Goal: Task Accomplishment & Management: Complete application form

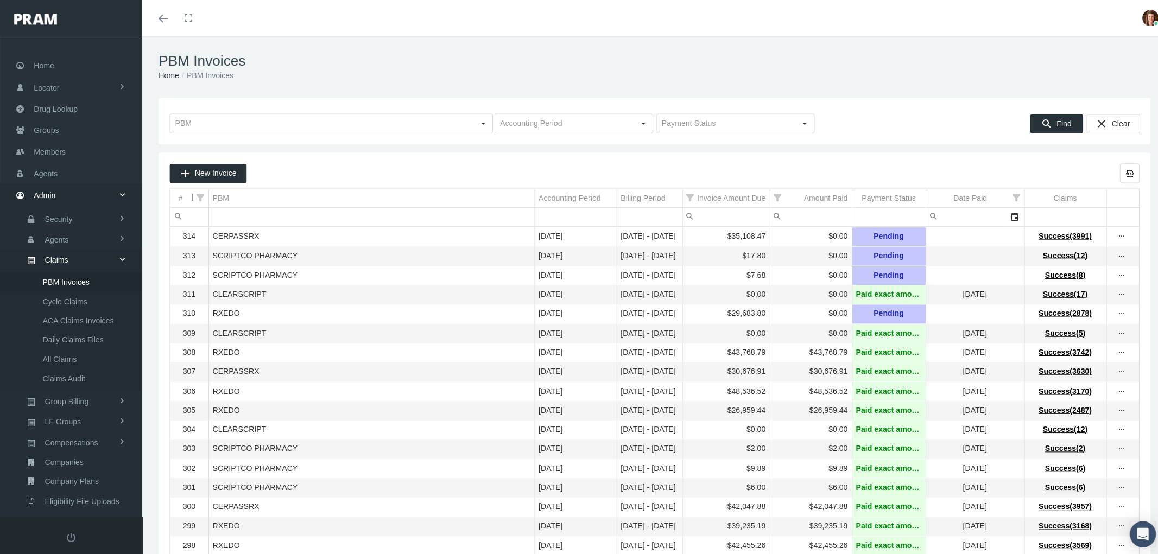
scroll to position [87, 0]
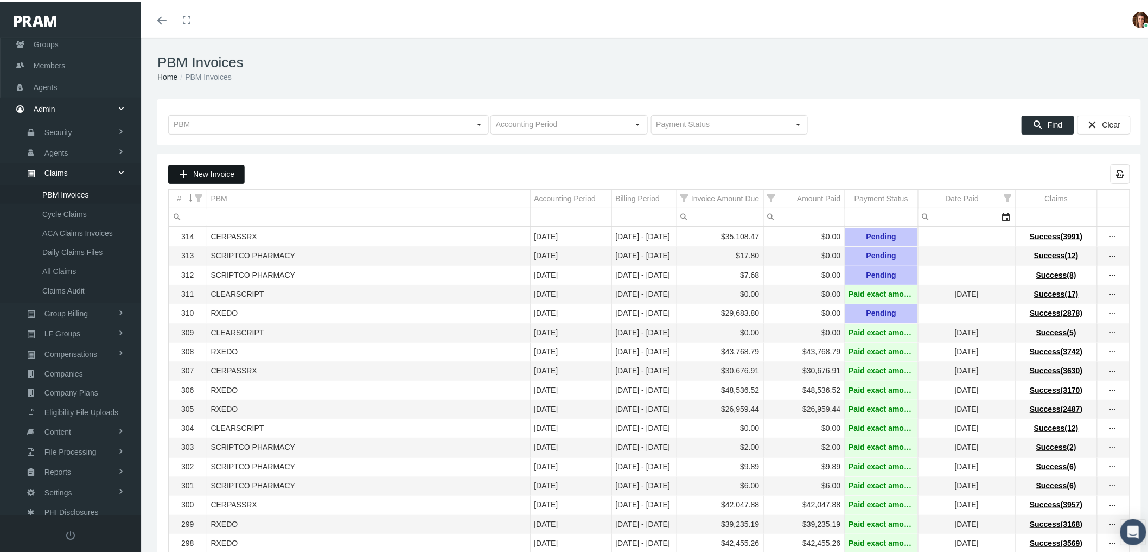
click at [203, 175] on span "New Invoice" at bounding box center [213, 172] width 41 height 9
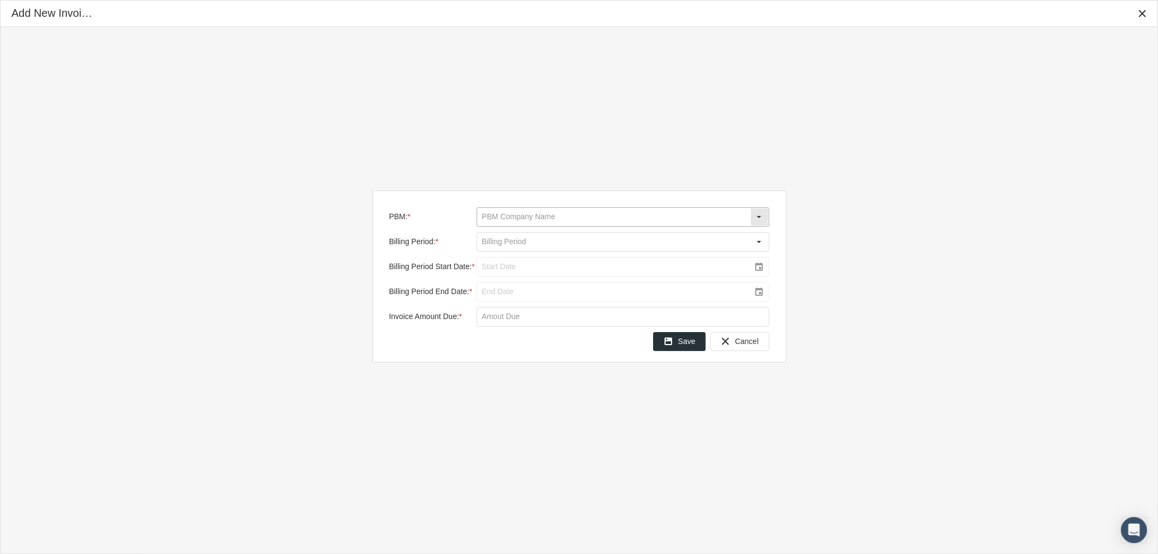
click at [498, 218] on input "PBM: *" at bounding box center [613, 217] width 273 height 18
click at [506, 307] on div "RXEDO" at bounding box center [623, 307] width 290 height 18
type input "RXEDO"
click at [493, 240] on input "Billing Period: *" at bounding box center [613, 242] width 273 height 18
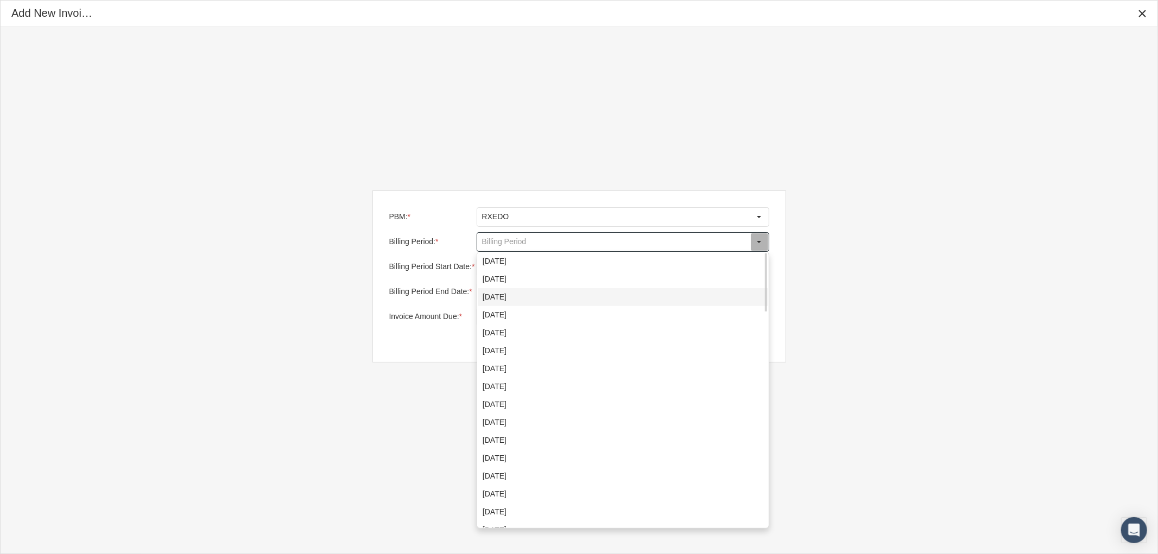
click at [506, 295] on div "[DATE]" at bounding box center [623, 297] width 290 height 18
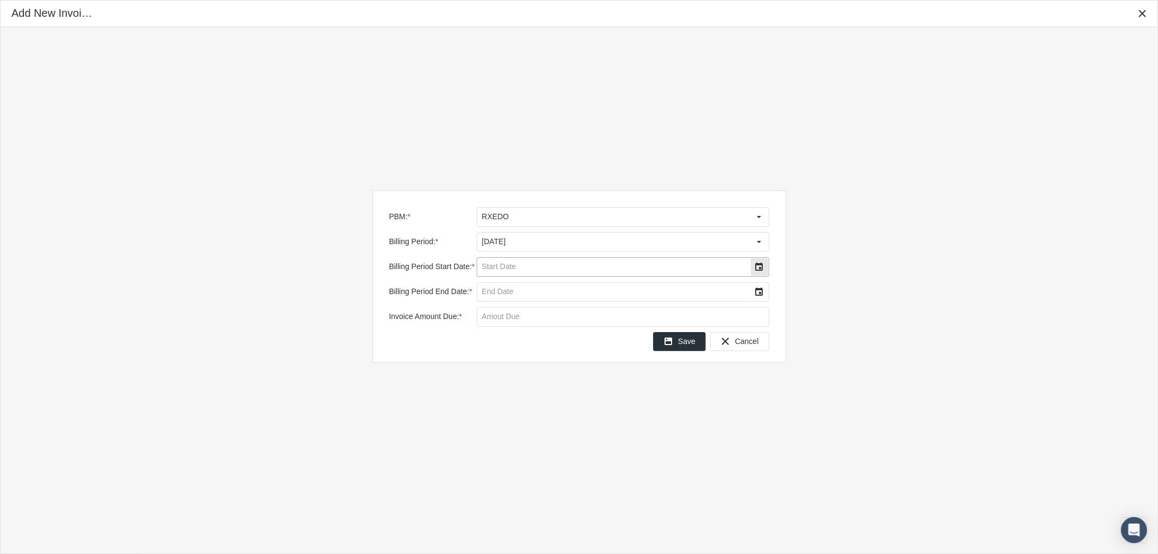
click at [761, 269] on div "Select" at bounding box center [759, 266] width 17 height 17
click at [522, 408] on span "25" at bounding box center [520, 407] width 9 height 9
click at [760, 293] on div "Select" at bounding box center [759, 291] width 17 height 17
click at [501, 447] on span "31" at bounding box center [498, 448] width 9 height 9
click at [518, 315] on input "Invoice Amount Due: *" at bounding box center [622, 317] width 291 height 18
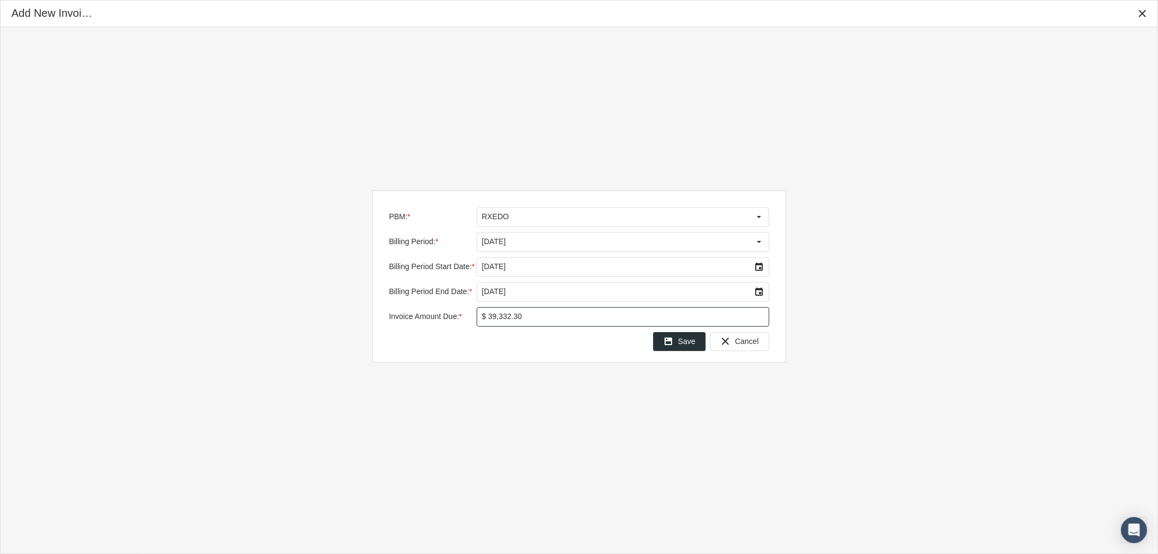
type input "$ 39,332.37"
click at [689, 340] on span "Save" at bounding box center [686, 341] width 17 height 9
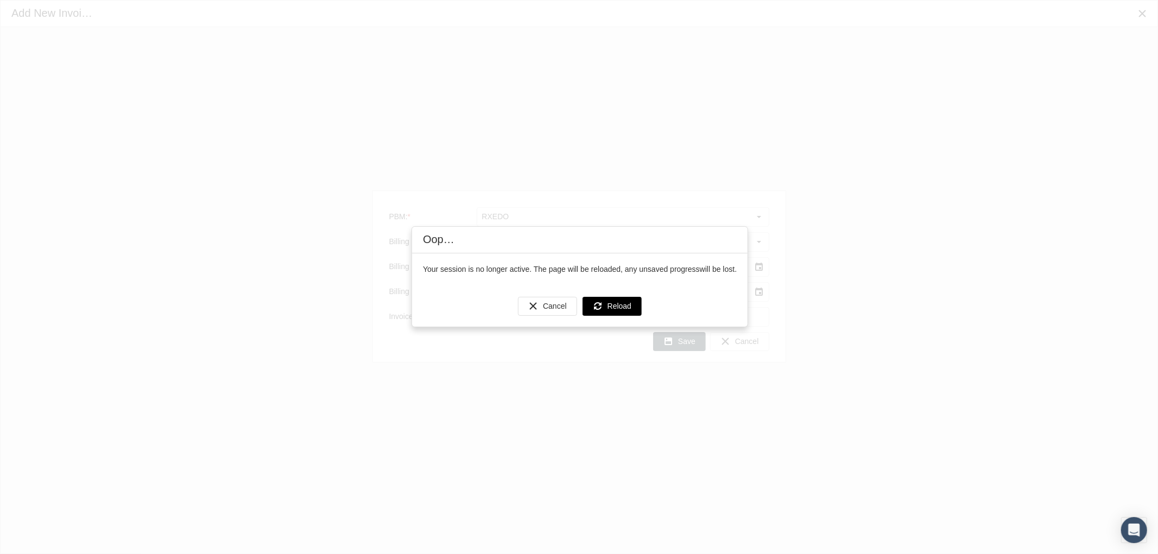
click at [597, 306] on icon "Reload" at bounding box center [598, 306] width 10 height 10
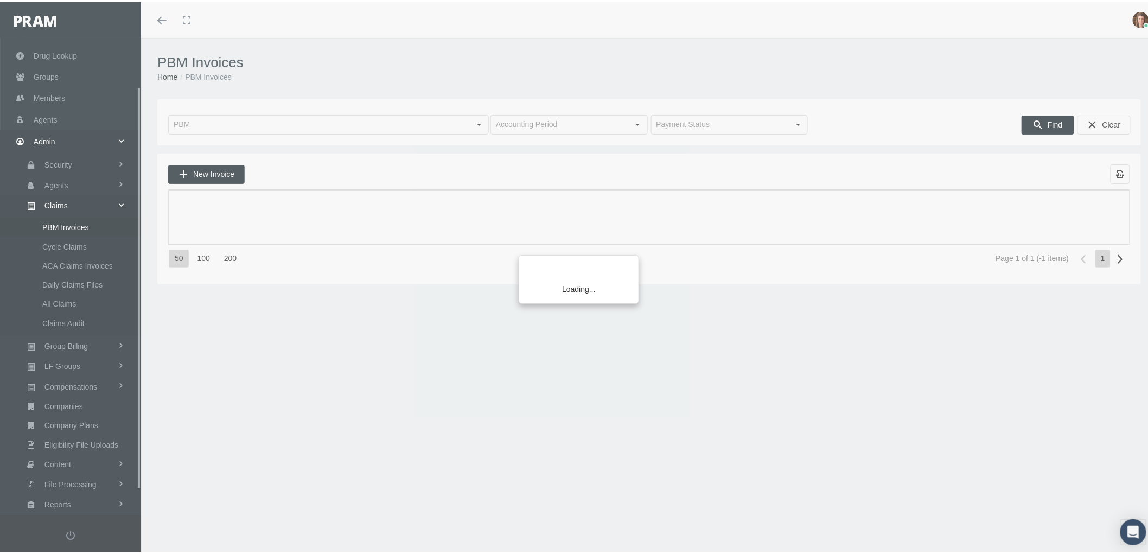
scroll to position [87, 0]
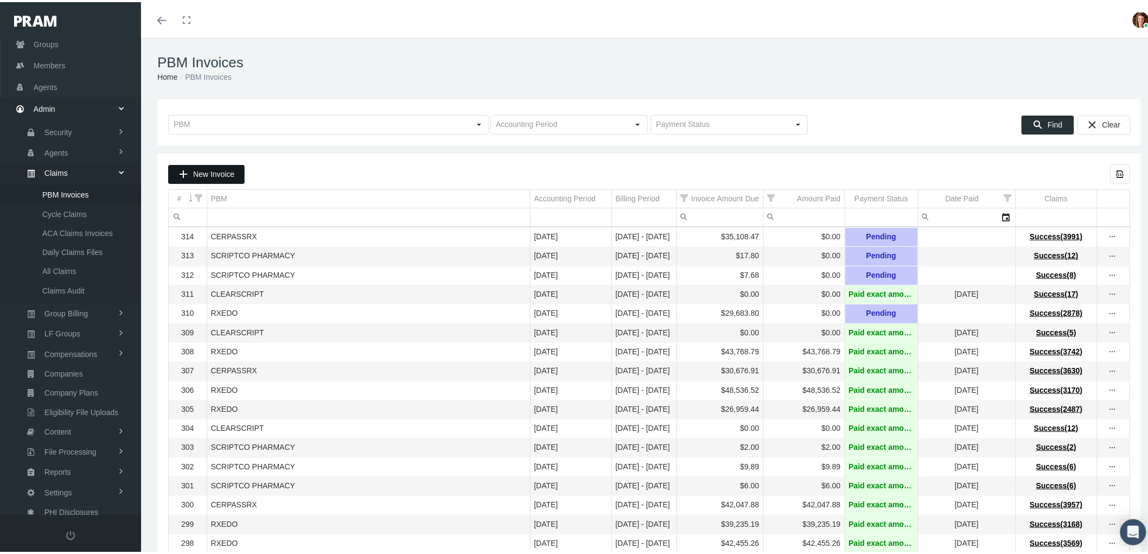
click at [208, 180] on div "New Invoice" at bounding box center [206, 172] width 75 height 18
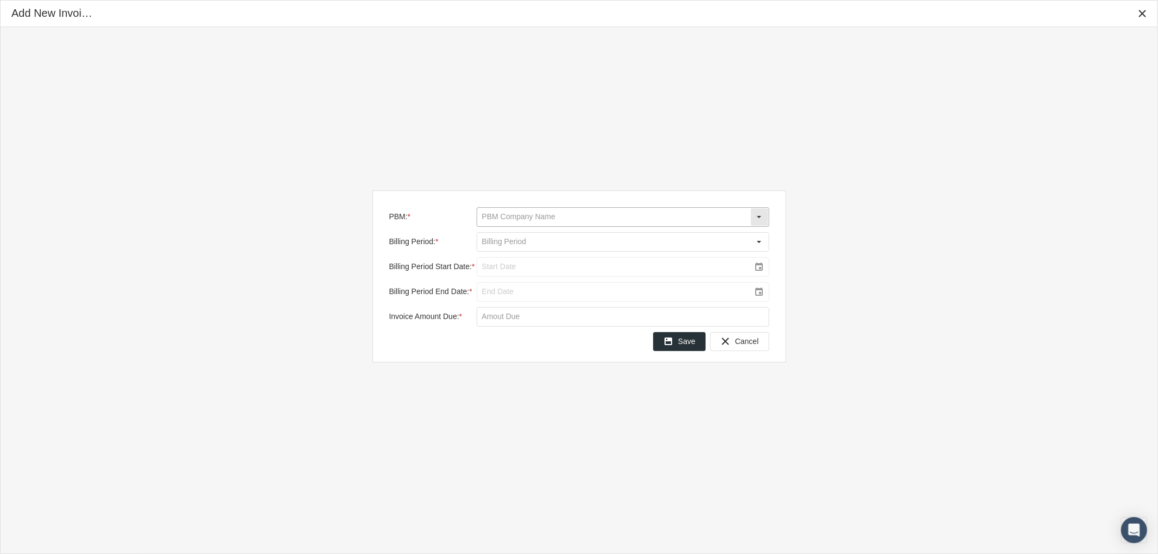
click at [536, 221] on input "PBM: *" at bounding box center [613, 217] width 273 height 18
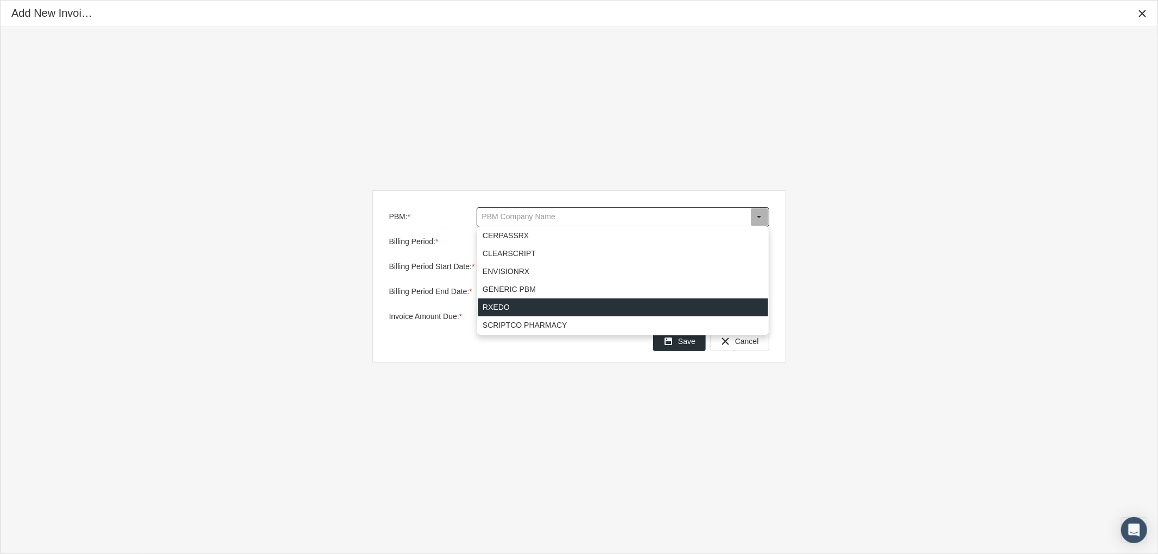
click at [524, 304] on div "RXEDO" at bounding box center [623, 307] width 290 height 18
type input "RXEDO"
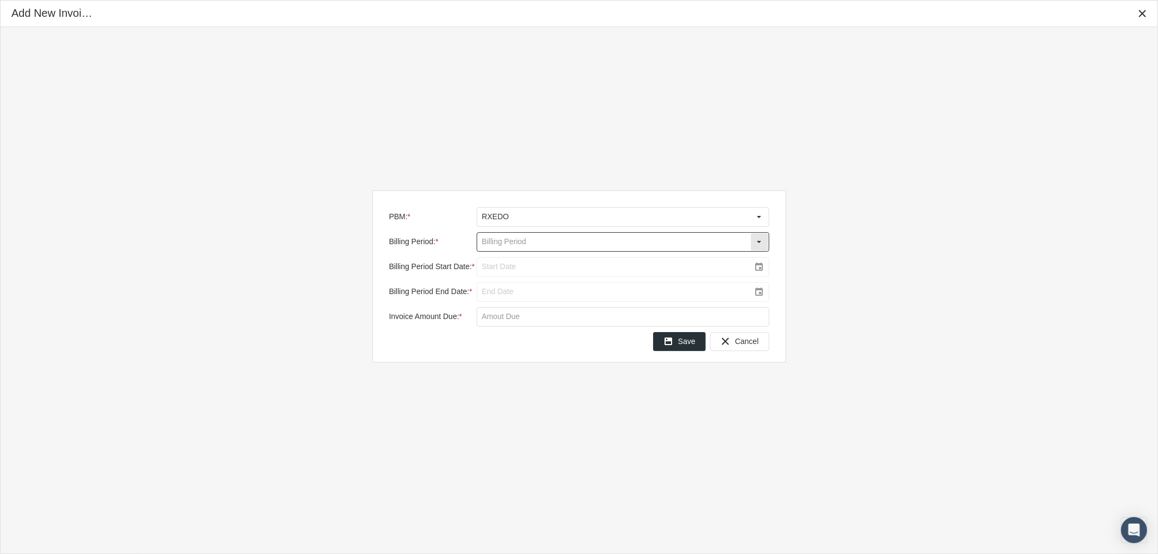
click at [755, 241] on div "Select" at bounding box center [759, 241] width 17 height 17
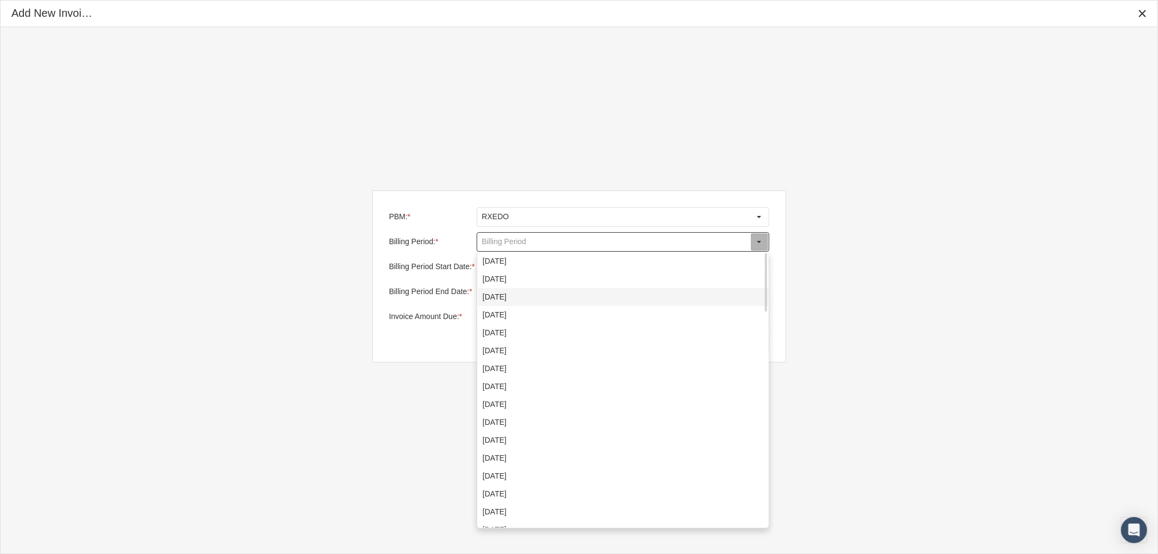
click at [577, 293] on div "[DATE]" at bounding box center [623, 297] width 290 height 18
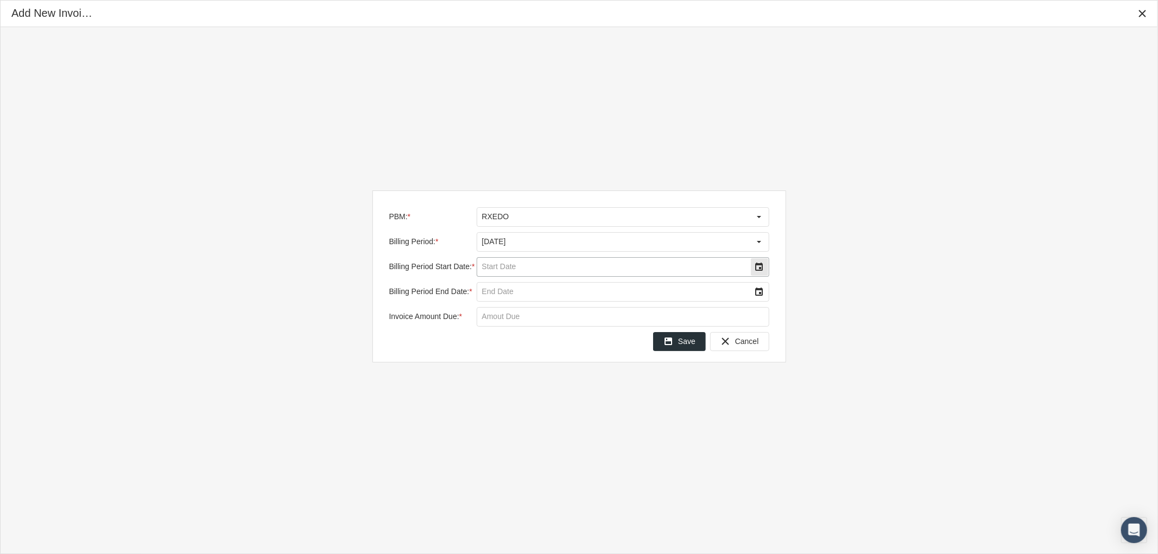
click at [755, 270] on div "Select" at bounding box center [759, 266] width 17 height 17
click at [520, 409] on span "25" at bounding box center [520, 407] width 9 height 9
click at [760, 295] on div "Select" at bounding box center [759, 291] width 17 height 17
click at [493, 448] on td "31" at bounding box center [499, 449] width 22 height 17
click at [503, 313] on input "Invoice Amount Due: *" at bounding box center [622, 317] width 291 height 18
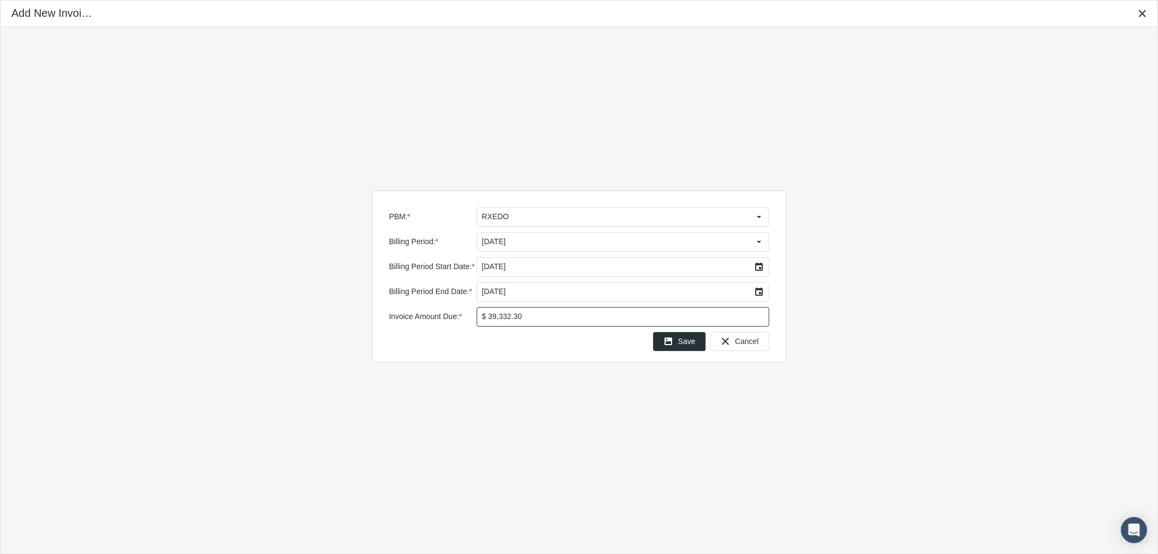
type input "$ 39,332.37"
click at [682, 340] on span "Save" at bounding box center [686, 341] width 17 height 9
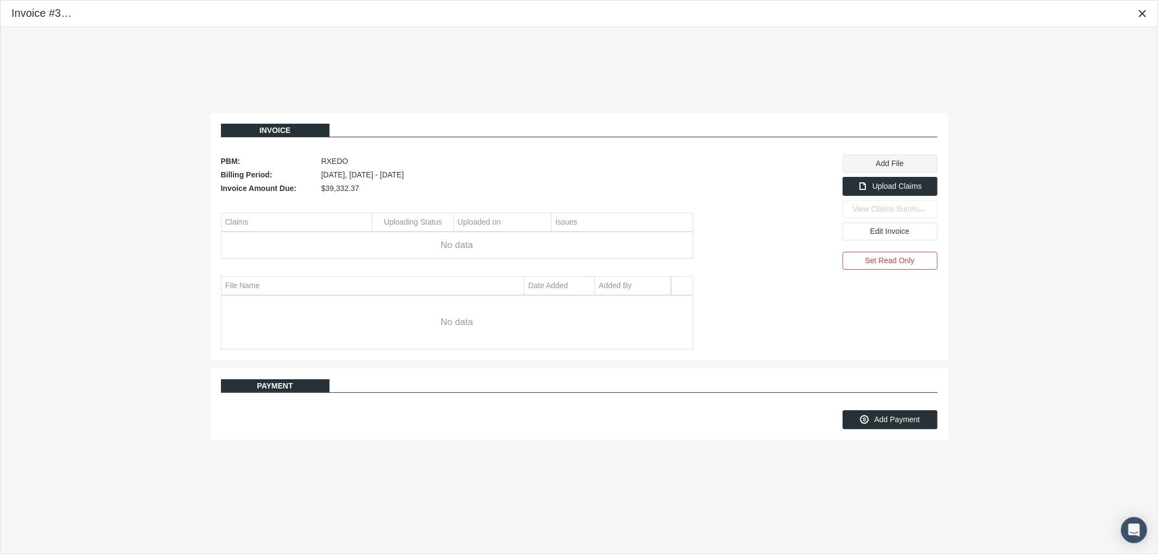
click at [888, 165] on span "Add File" at bounding box center [889, 163] width 28 height 9
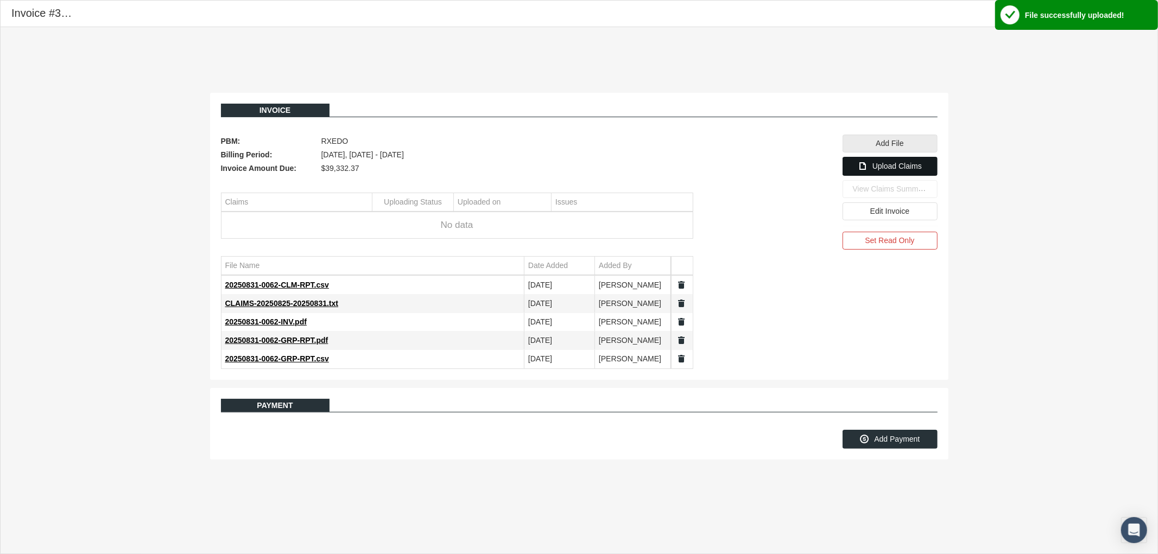
click at [879, 170] on span "Upload Claims" at bounding box center [896, 166] width 49 height 9
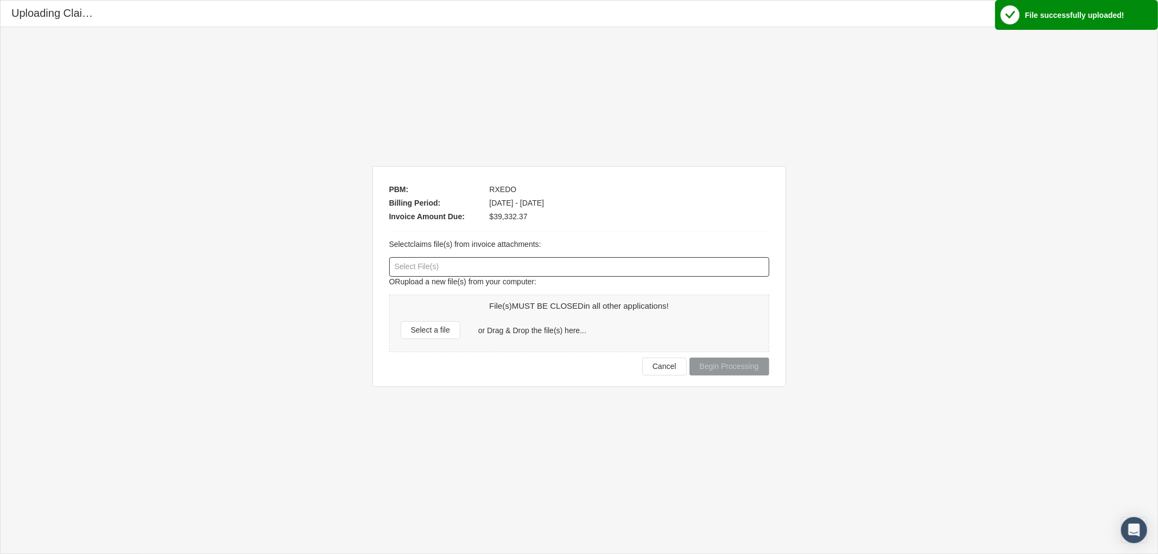
click at [451, 266] on div at bounding box center [579, 267] width 379 height 18
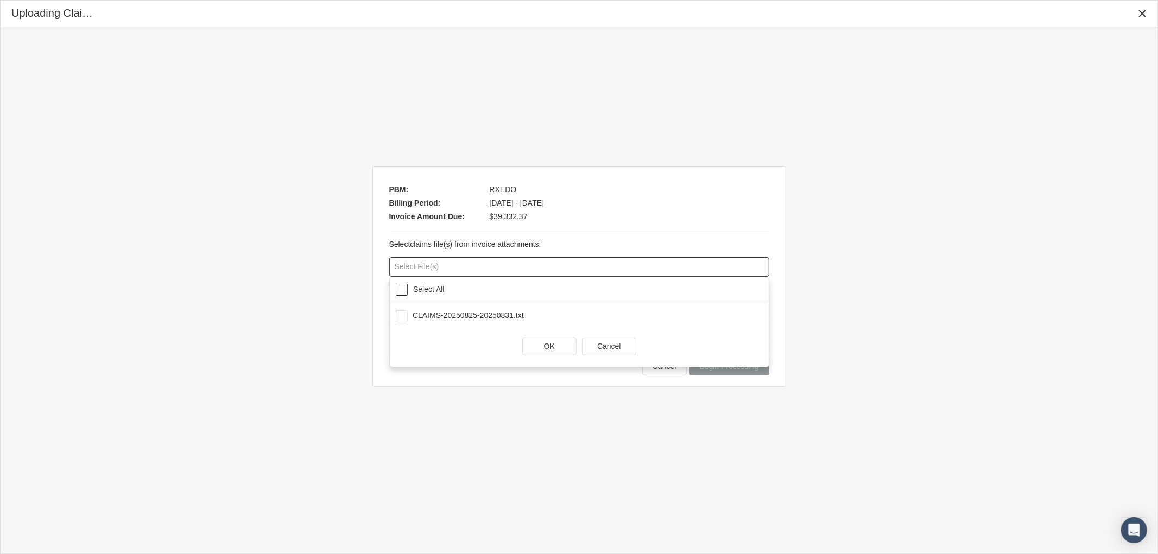
click at [404, 285] on span at bounding box center [402, 290] width 12 height 12
click at [539, 348] on div "OK" at bounding box center [549, 346] width 53 height 17
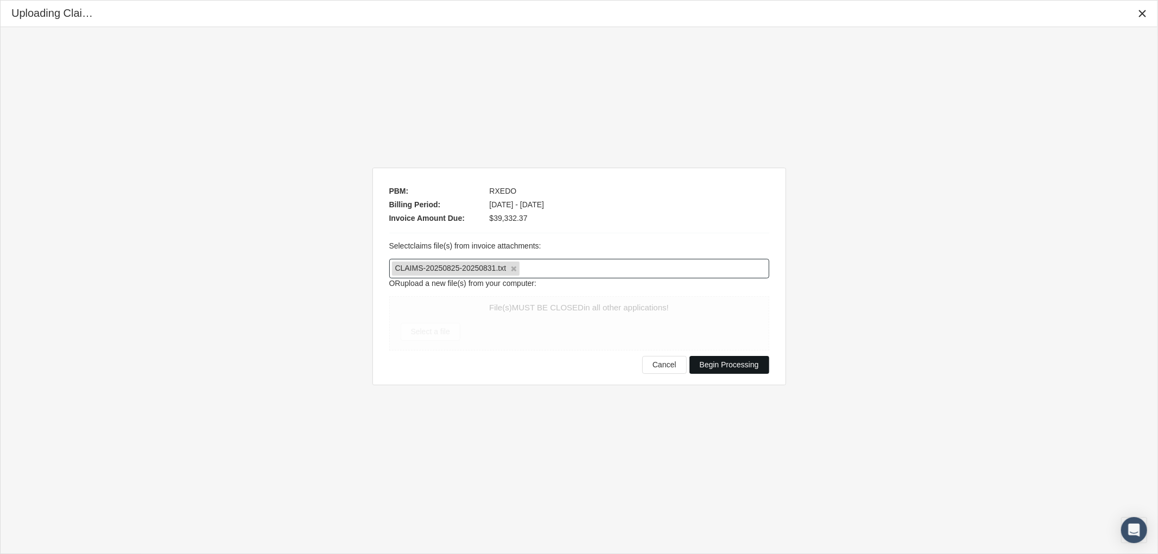
click at [741, 367] on span "Begin Processing" at bounding box center [728, 364] width 59 height 9
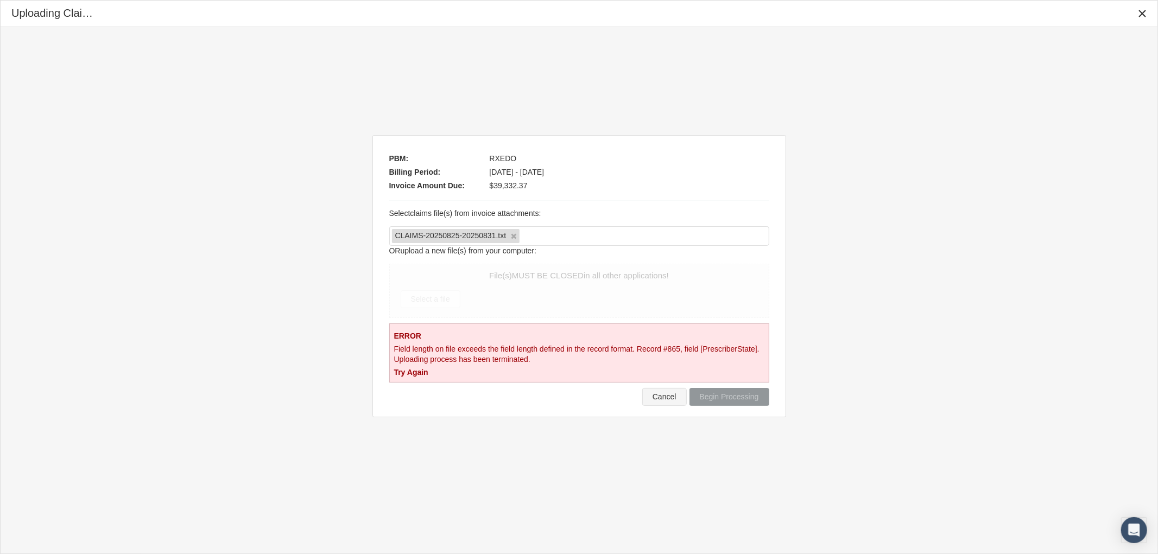
click at [670, 397] on span "Cancel" at bounding box center [664, 396] width 24 height 9
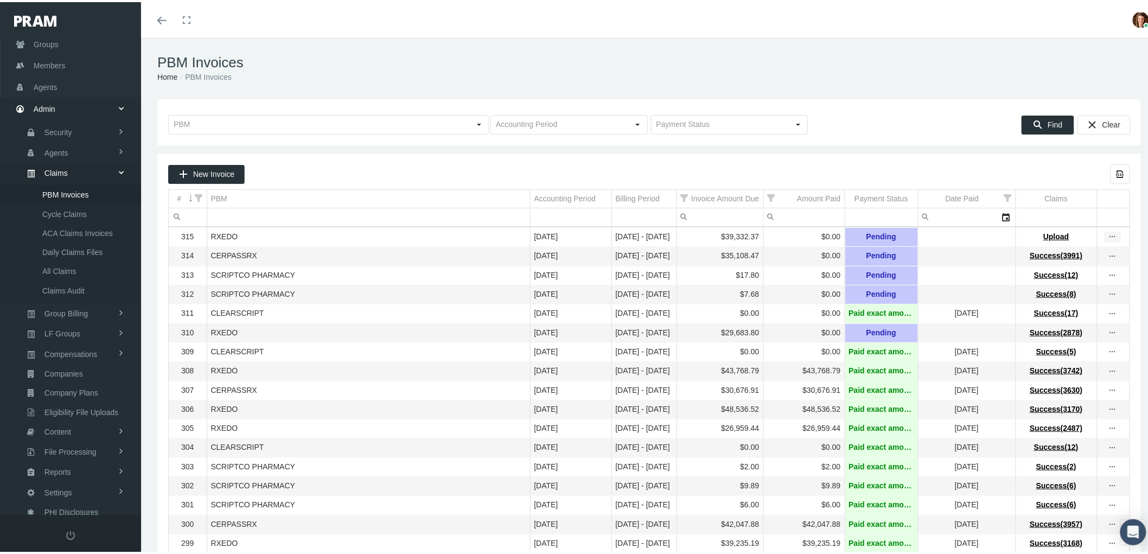
click at [1108, 234] on icon "more" at bounding box center [1113, 235] width 10 height 10
click at [1054, 256] on div "View Invoice" at bounding box center [1058, 254] width 106 height 23
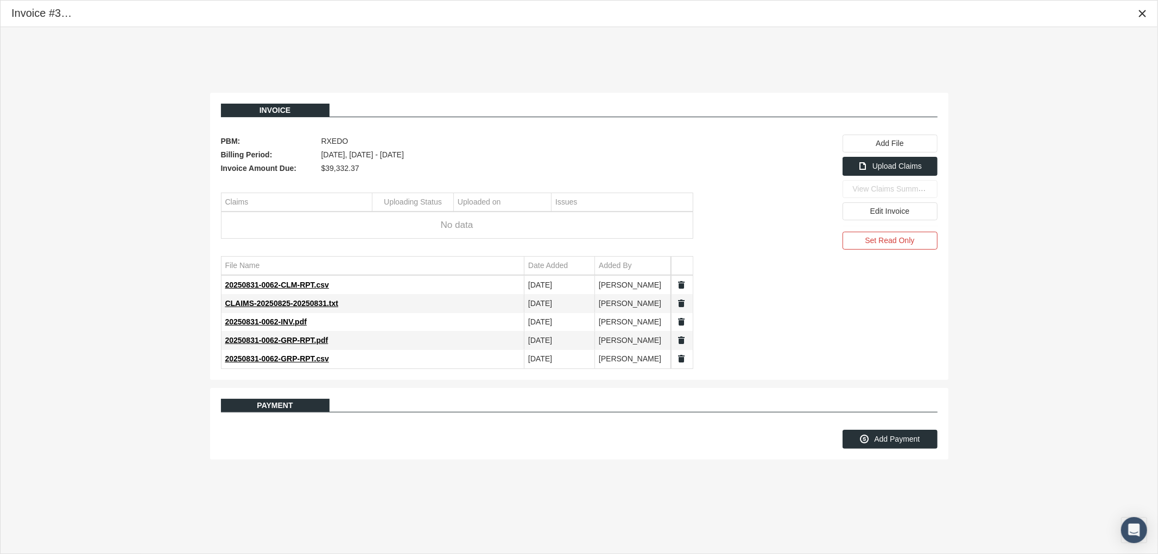
click at [681, 304] on link "Data grid" at bounding box center [682, 303] width 10 height 10
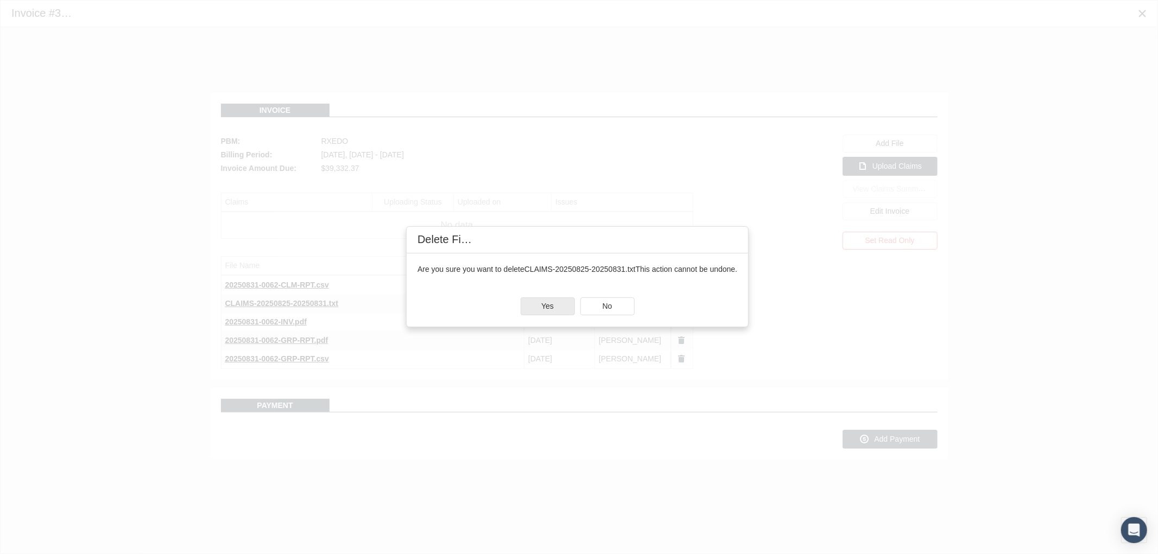
click at [556, 308] on div "Yes" at bounding box center [547, 306] width 53 height 17
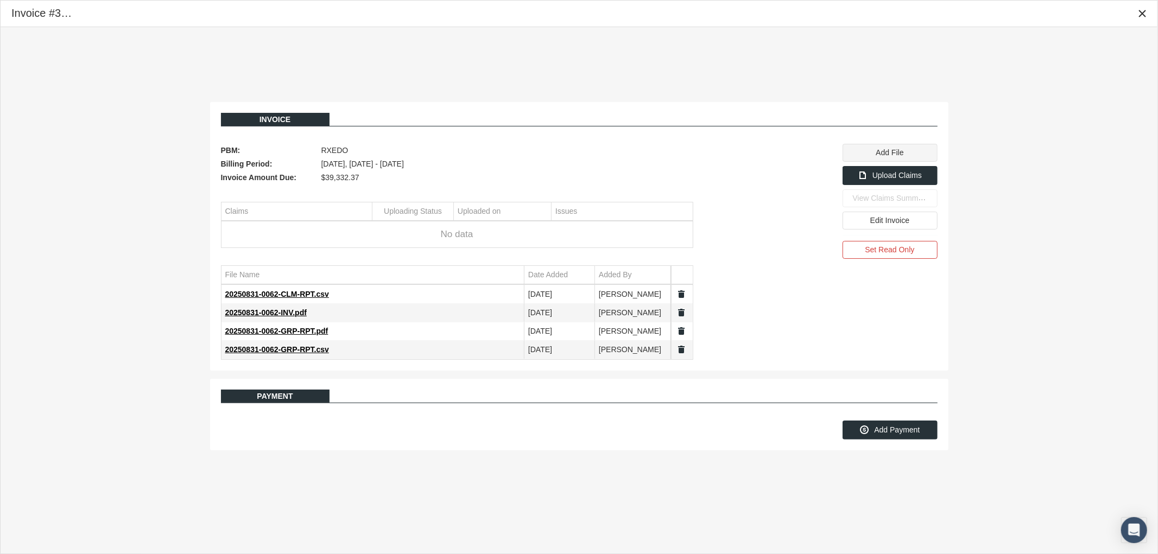
click at [886, 153] on span "Add File" at bounding box center [889, 152] width 28 height 9
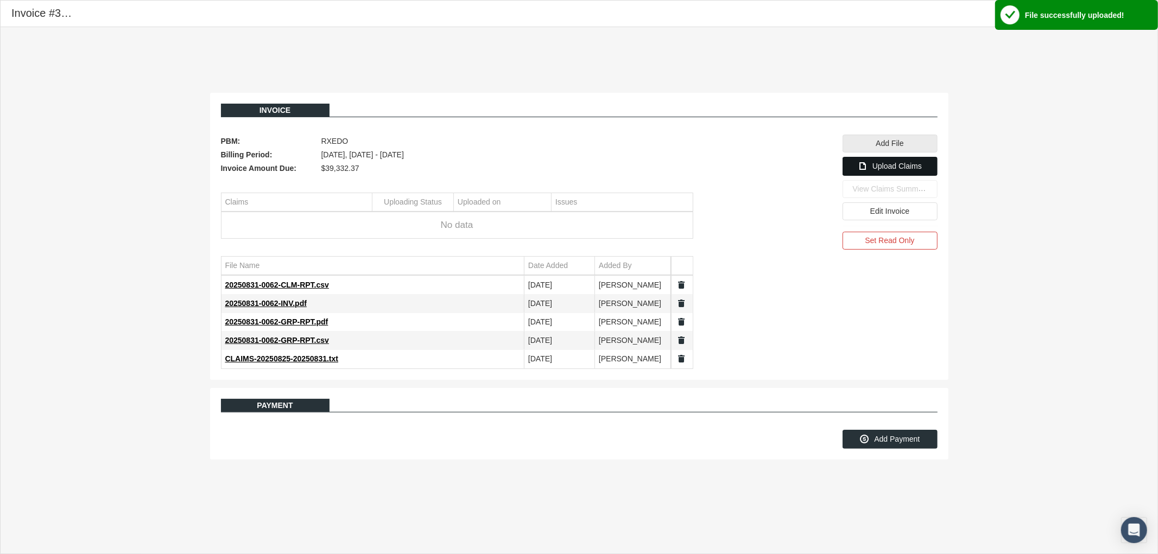
click at [882, 164] on span "Upload Claims" at bounding box center [896, 166] width 49 height 9
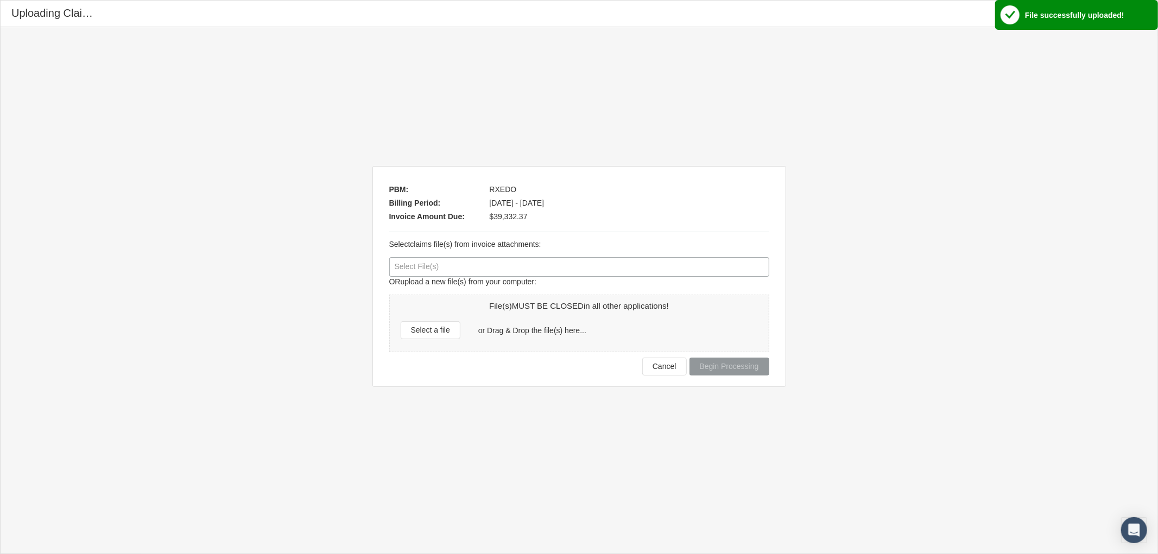
click at [456, 267] on div at bounding box center [579, 267] width 379 height 18
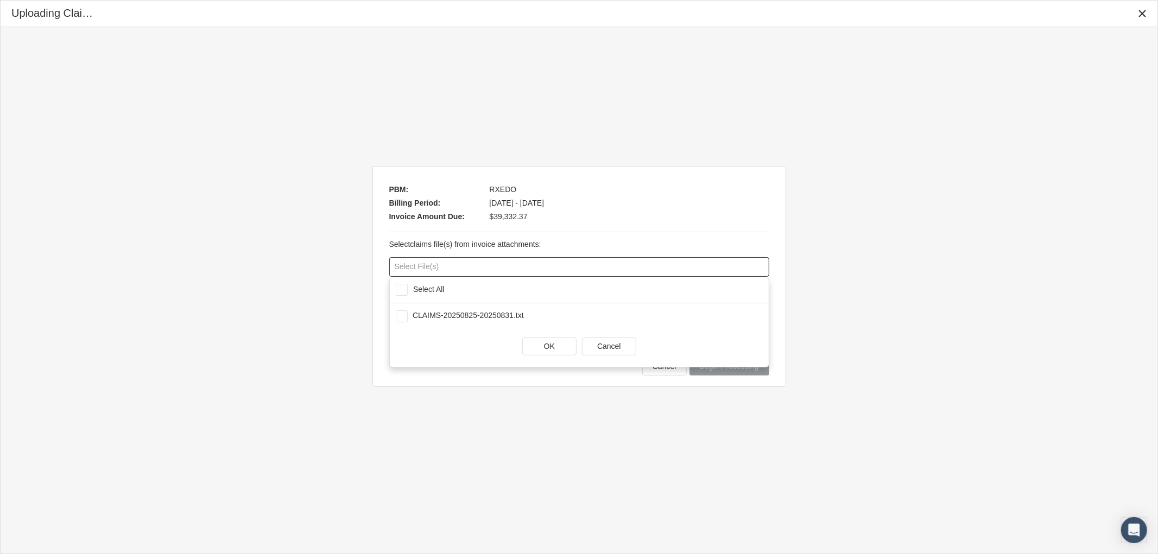
click at [398, 296] on div "Select All" at bounding box center [579, 291] width 378 height 26
click at [549, 350] on span "OK" at bounding box center [549, 346] width 11 height 9
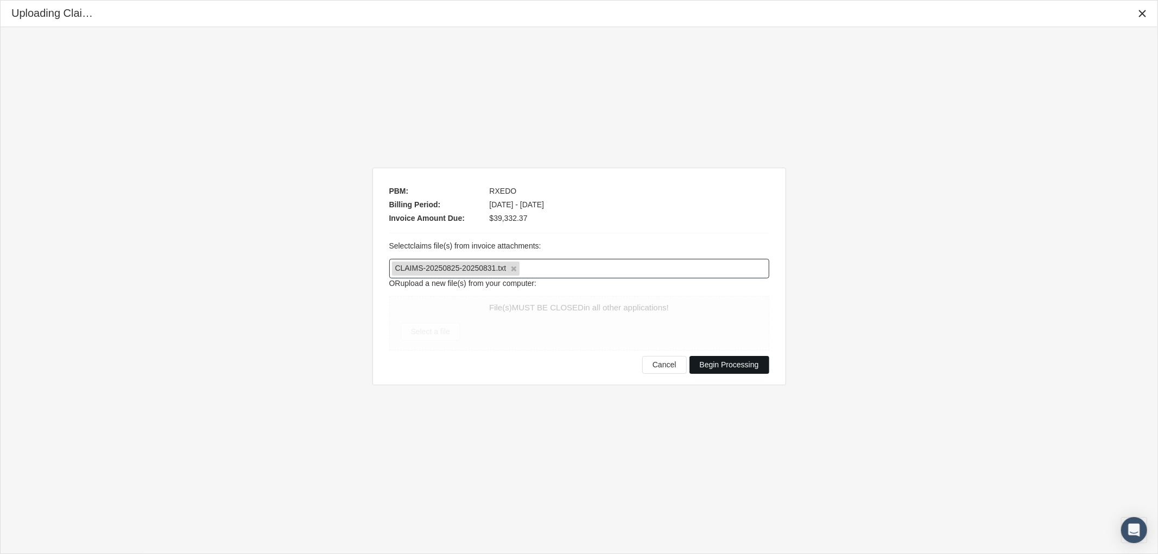
click at [730, 362] on span "Begin Processing" at bounding box center [728, 364] width 59 height 9
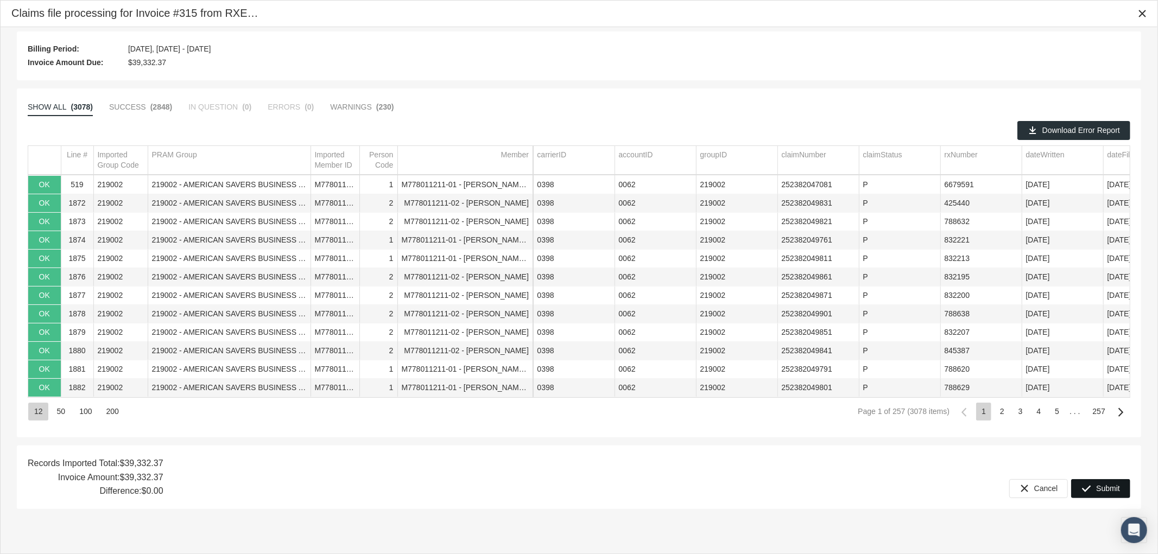
click at [1100, 490] on span "Submit" at bounding box center [1108, 488] width 24 height 9
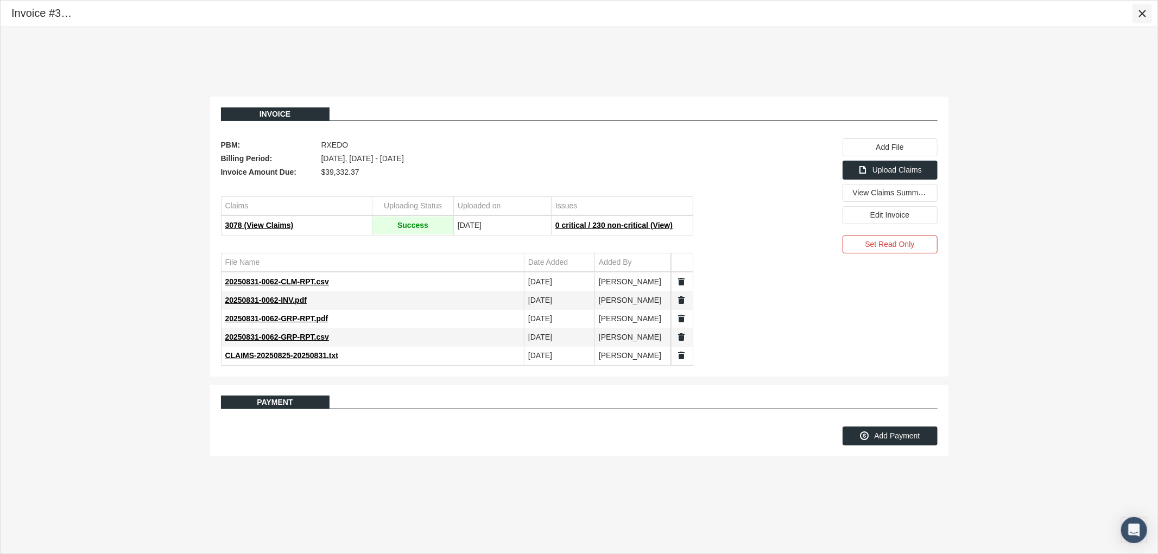
click at [1142, 12] on icon "Close" at bounding box center [1142, 14] width 10 height 10
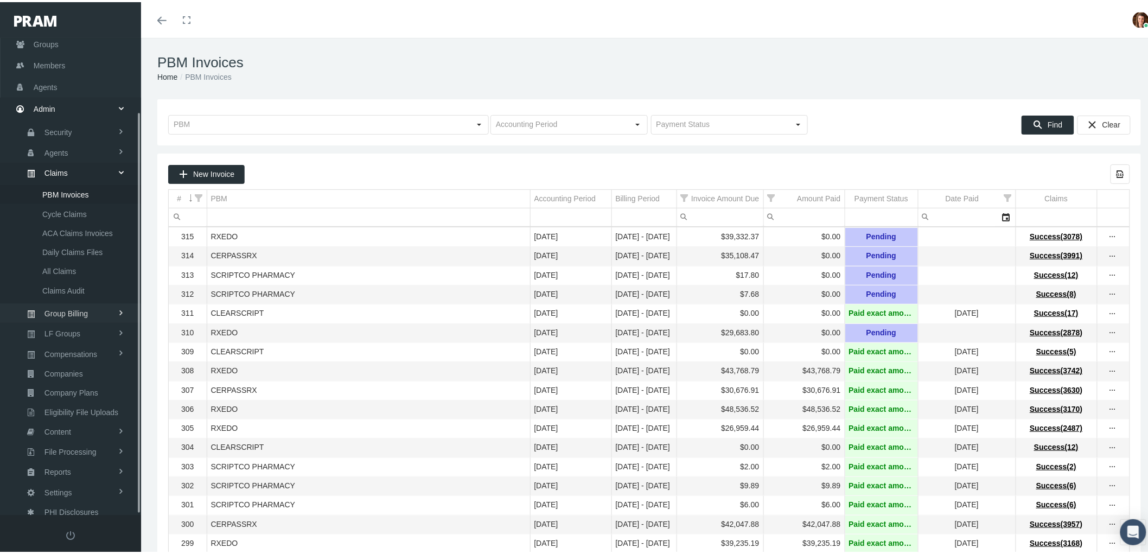
click at [85, 302] on span "Group Billing" at bounding box center [65, 311] width 43 height 18
click at [87, 266] on link "Payments" at bounding box center [70, 269] width 141 height 19
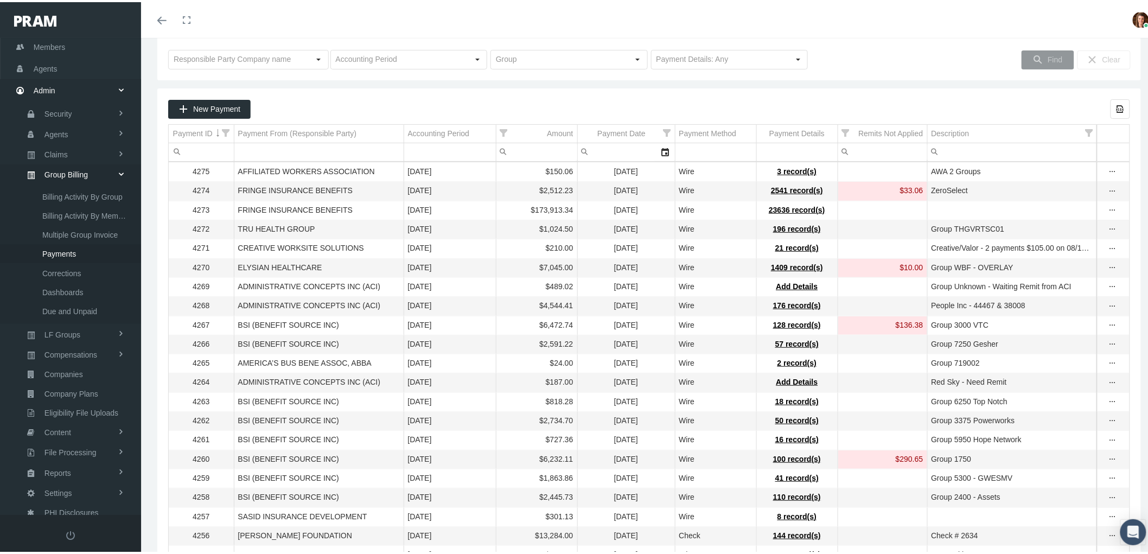
scroll to position [60, 0]
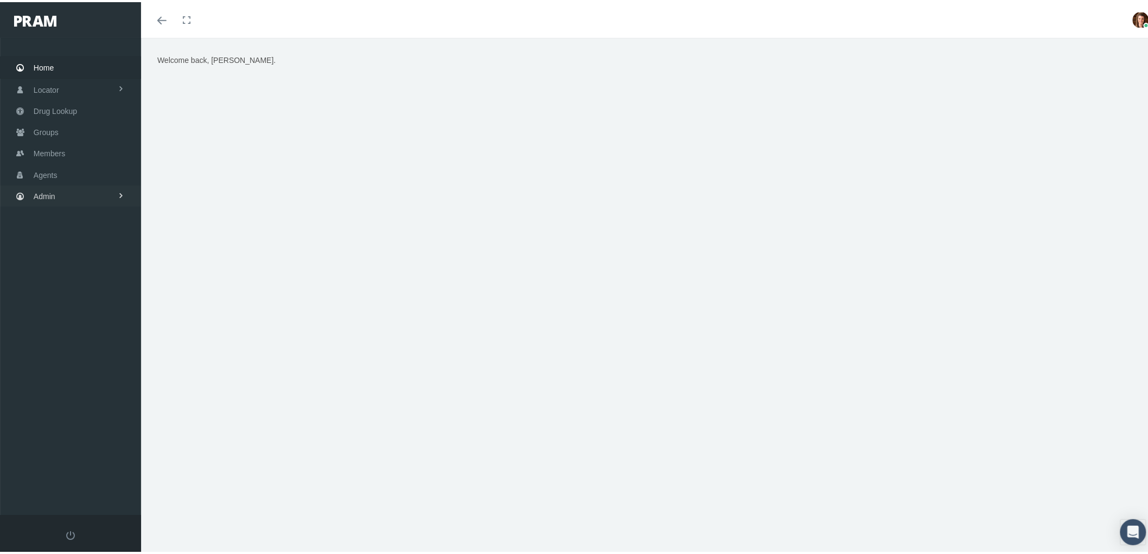
click at [46, 193] on span "Admin" at bounding box center [45, 194] width 22 height 21
click at [68, 257] on link "Claims" at bounding box center [70, 258] width 141 height 19
click at [84, 220] on span "PBM Invoices" at bounding box center [65, 226] width 47 height 18
